Goal: Contribute content

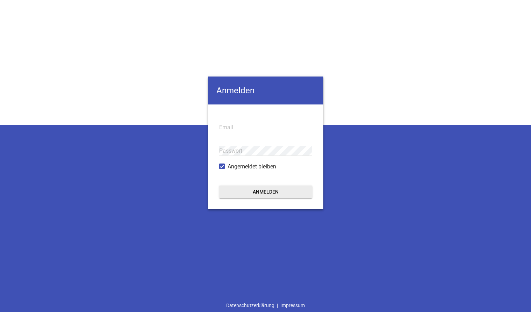
click at [271, 127] on input "email" at bounding box center [265, 127] width 93 height 9
type input "[EMAIL_ADDRESS][DOMAIN_NAME]"
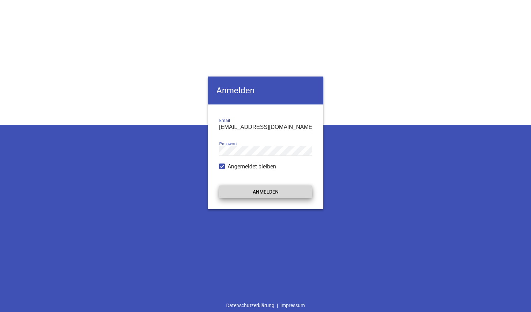
click at [251, 194] on button "Anmelden" at bounding box center [265, 192] width 93 height 13
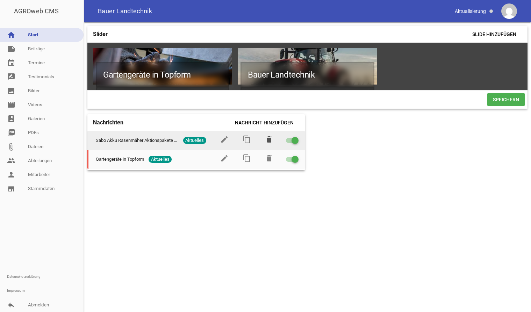
click at [269, 141] on icon "delete" at bounding box center [269, 139] width 8 height 8
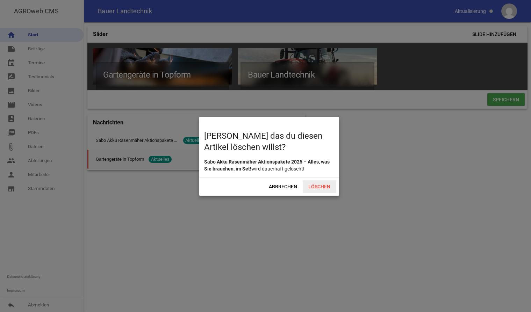
click at [317, 189] on span "Löschen" at bounding box center [320, 187] width 34 height 13
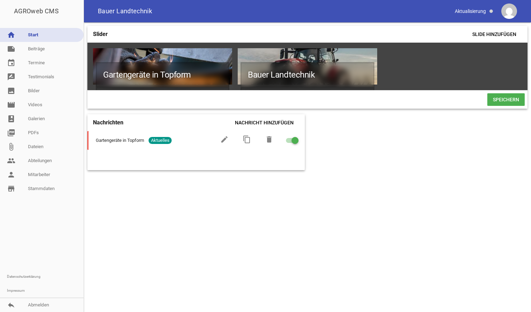
click at [178, 165] on div "Nachrichten Nachricht hinzufügen Gartengeräte in Topform Aktuelles edit content…" at bounding box center [196, 142] width 218 height 56
click at [28, 50] on link "note Beiträge" at bounding box center [42, 49] width 84 height 14
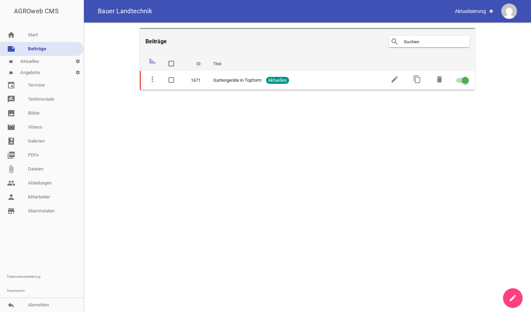
click at [33, 61] on link "label Aktuelles settings" at bounding box center [42, 61] width 84 height 11
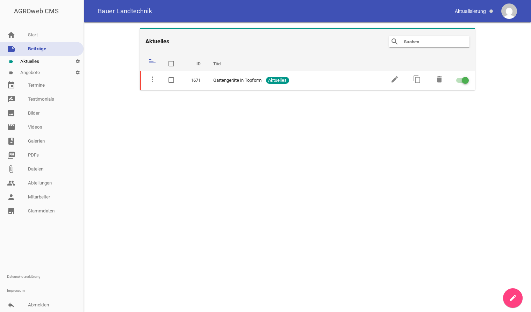
click at [31, 68] on link "label Angebote settings" at bounding box center [42, 72] width 84 height 11
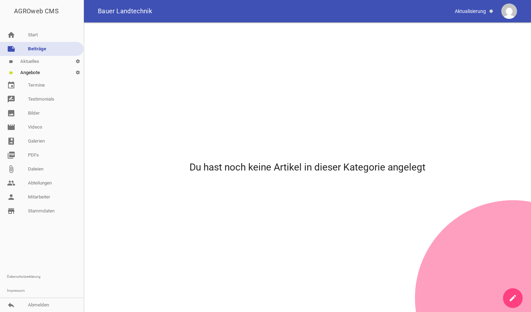
click at [33, 61] on link "label Aktuelles settings" at bounding box center [42, 61] width 84 height 11
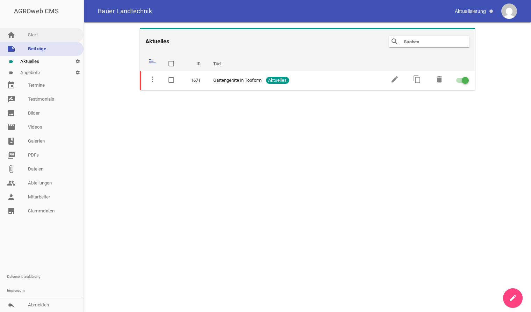
click at [28, 33] on link "home Start" at bounding box center [42, 35] width 84 height 14
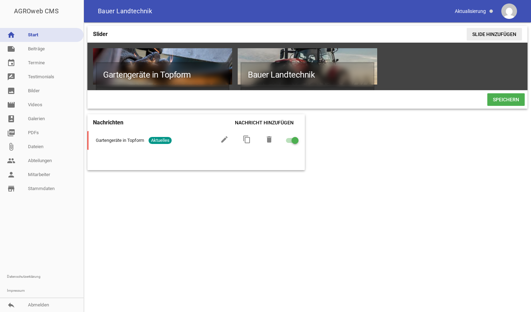
click at [497, 30] on span "Slide hinzufügen" at bounding box center [494, 34] width 55 height 13
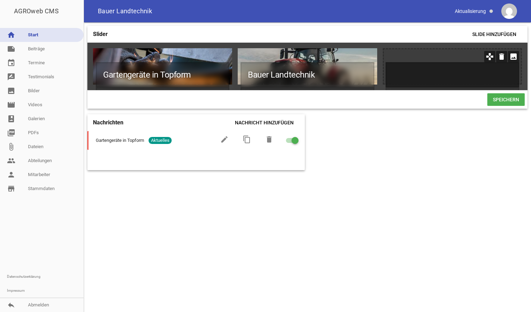
click at [424, 71] on h1 at bounding box center [453, 74] width 134 height 25
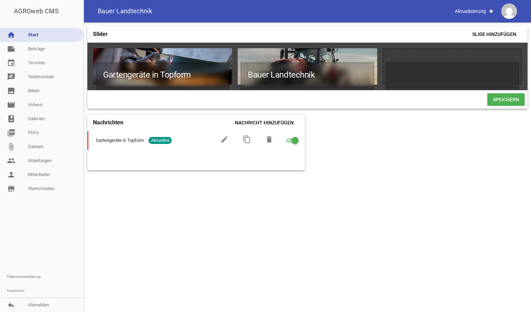
click at [323, 151] on div "Slider Slide hinzufügen Gartengeräte in Topform Termin vereinbaren und mit prof…" at bounding box center [307, 167] width 447 height 290
click at [517, 55] on icon "image" at bounding box center [513, 56] width 11 height 11
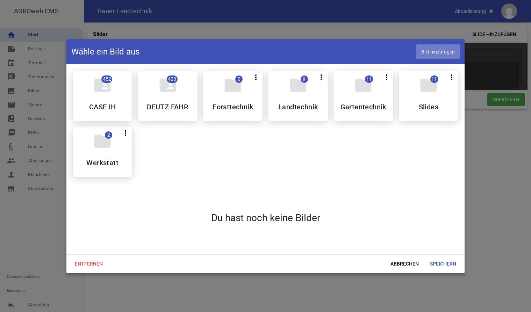
click at [448, 48] on span "Bild hinzufügen" at bounding box center [438, 51] width 43 height 14
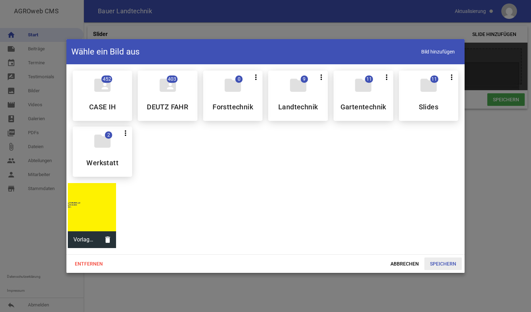
click at [448, 264] on span "Speichern" at bounding box center [443, 264] width 37 height 13
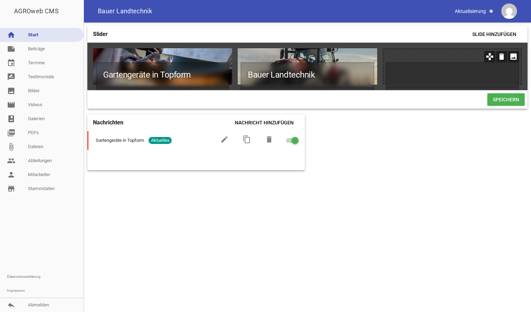
click at [513, 57] on icon "image" at bounding box center [513, 56] width 11 height 11
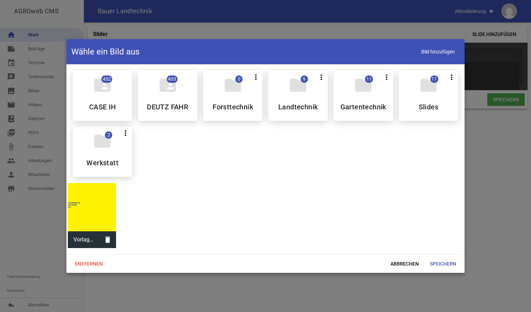
click at [105, 210] on div at bounding box center [92, 207] width 48 height 48
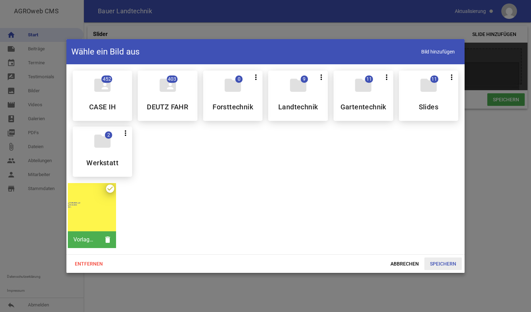
click at [443, 266] on span "Speichern" at bounding box center [443, 264] width 37 height 13
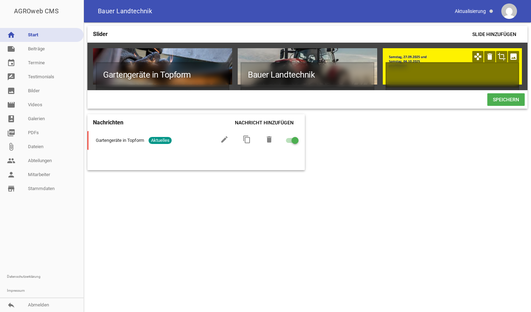
click at [427, 75] on h1 at bounding box center [453, 74] width 134 height 25
click at [438, 72] on h1 "Wir haben geschlossen" at bounding box center [453, 74] width 134 height 25
click at [431, 74] on h1 "Wir haben geschlossen" at bounding box center [453, 74] width 134 height 25
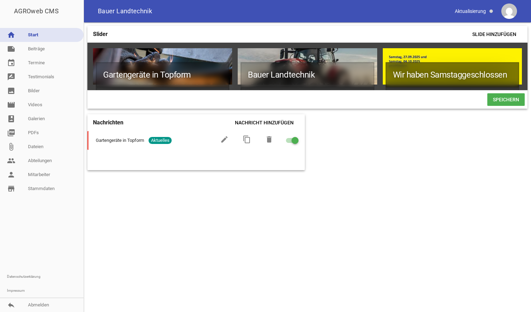
scroll to position [0, 0]
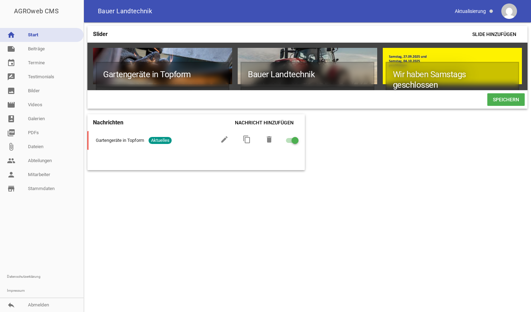
click at [507, 104] on span "Speichern" at bounding box center [506, 99] width 37 height 13
